Goal: Information Seeking & Learning: Find specific page/section

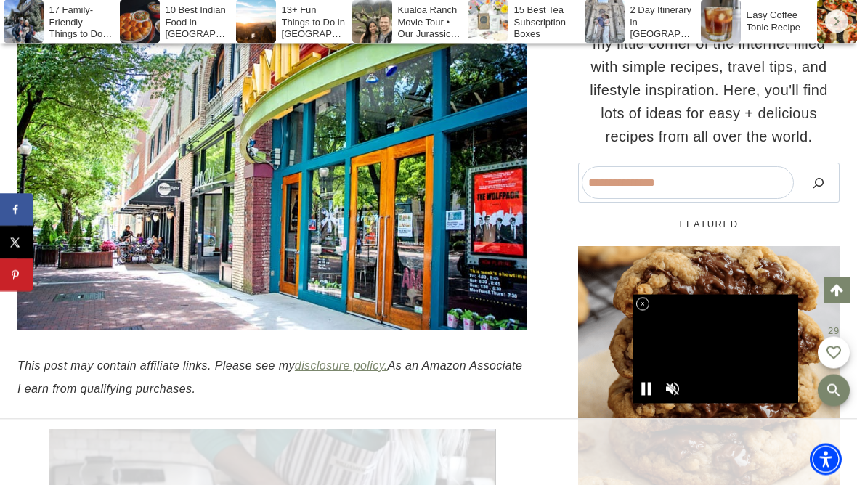
scroll to position [443, 0]
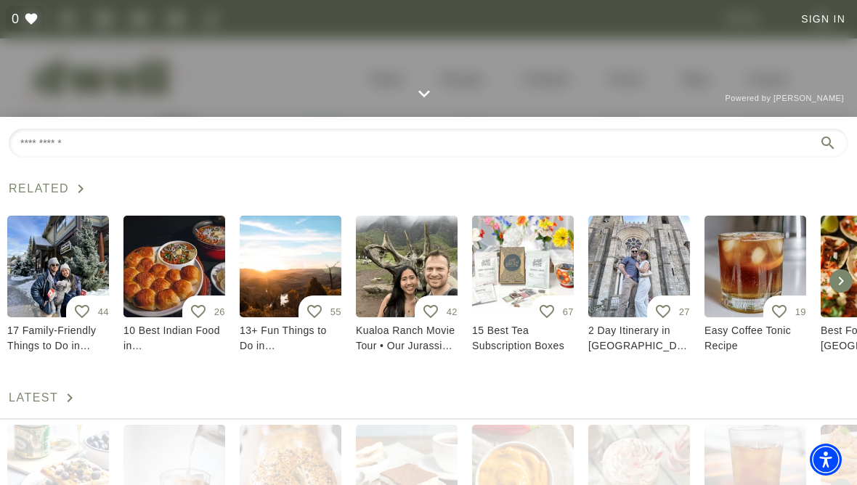
click at [583, 60] on div at bounding box center [428, 36] width 857 height 170
